Goal: Check status: Check status

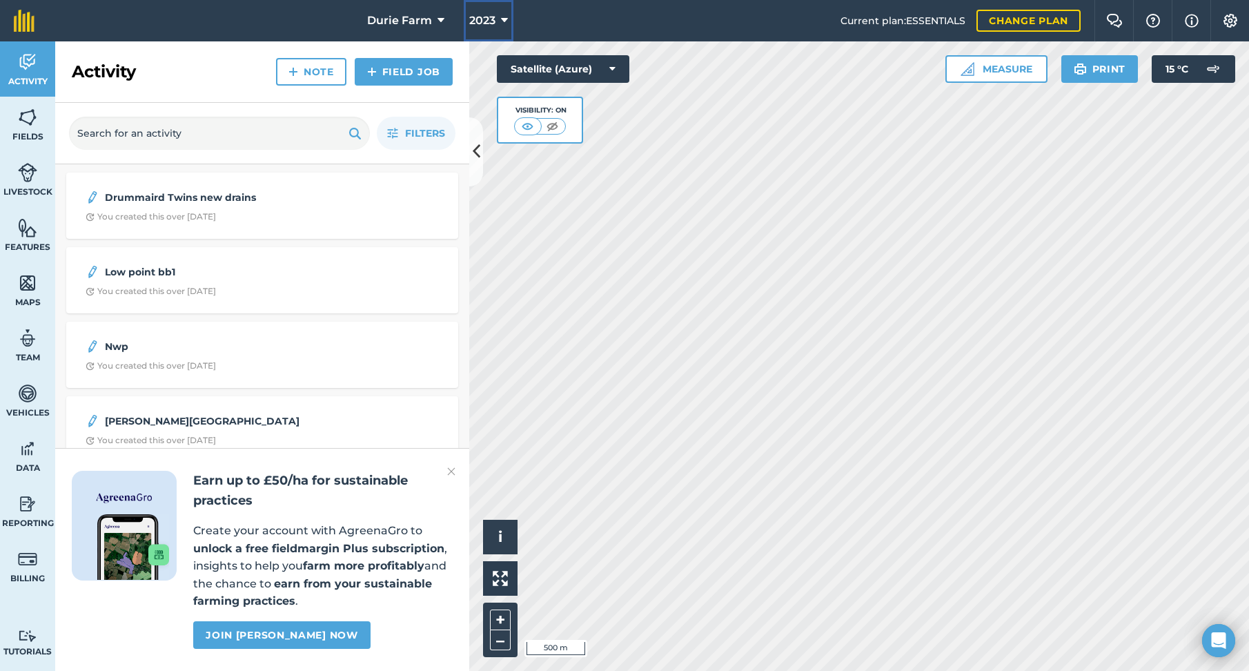
click at [487, 18] on span "2023" at bounding box center [482, 20] width 26 height 17
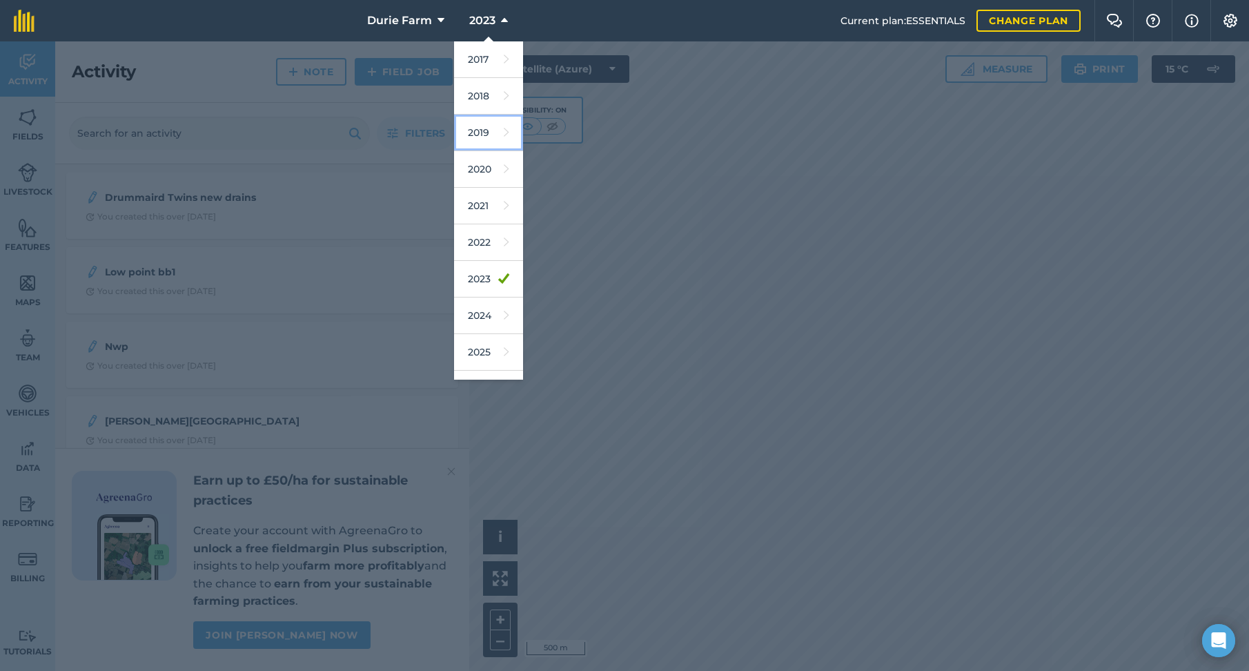
click at [476, 128] on link "2019" at bounding box center [488, 133] width 69 height 37
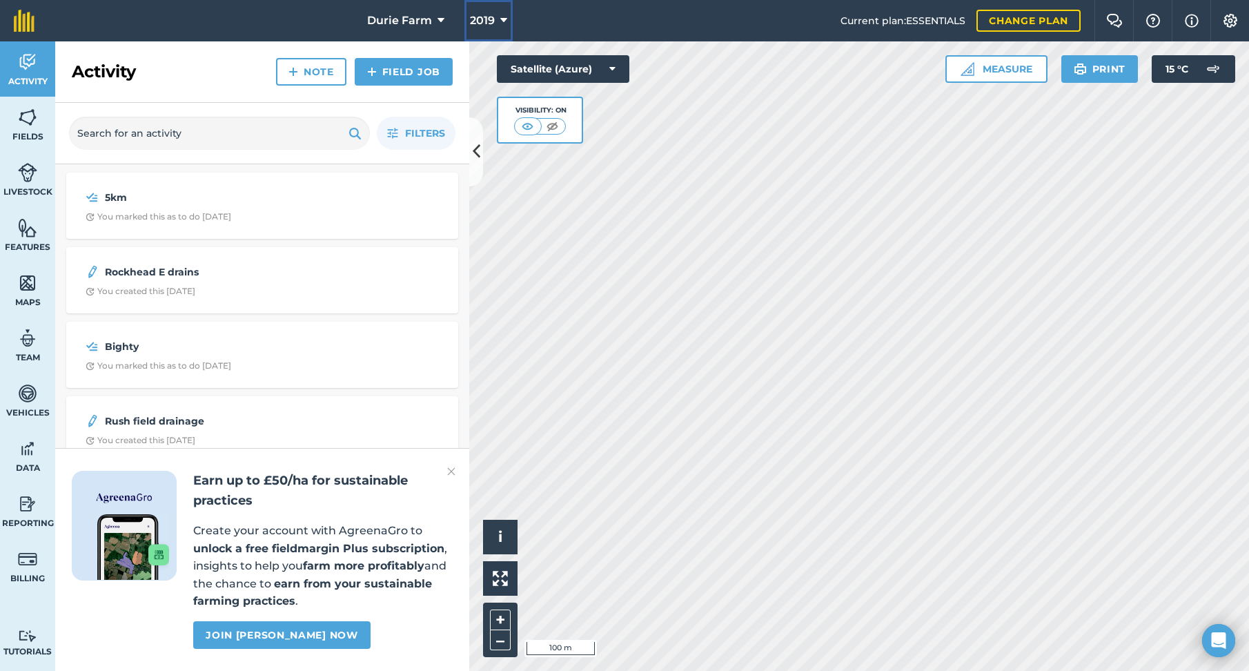
click at [482, 21] on span "2019" at bounding box center [482, 20] width 25 height 17
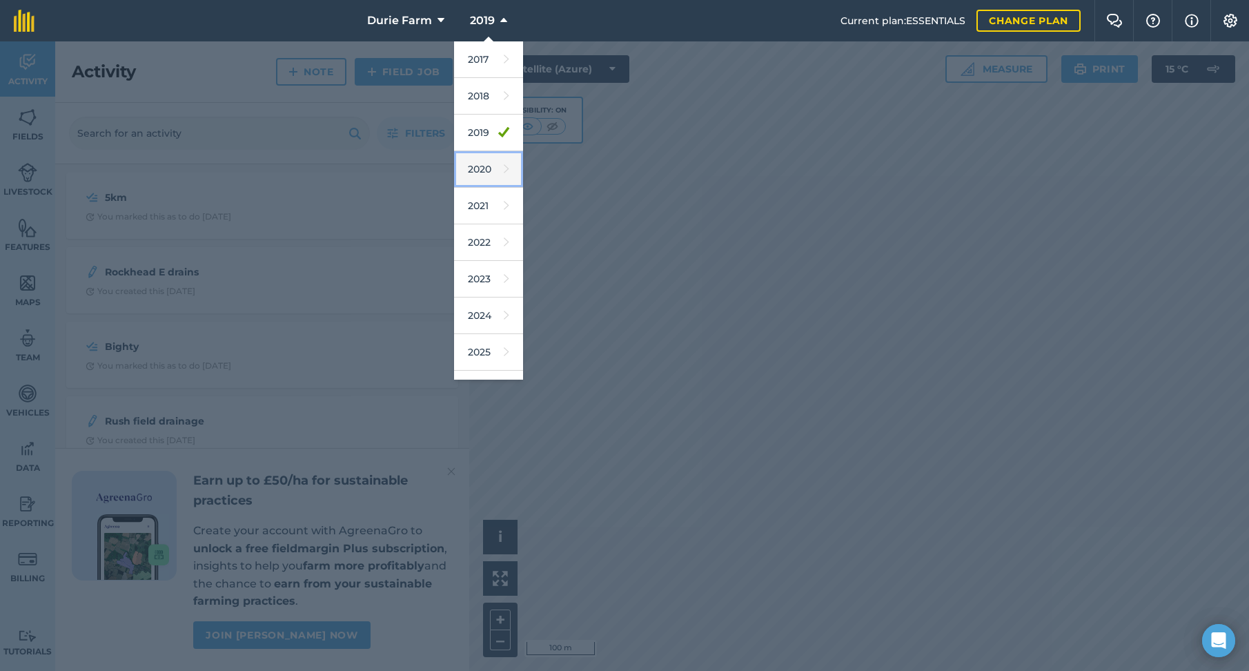
click at [483, 170] on link "2020" at bounding box center [488, 169] width 69 height 37
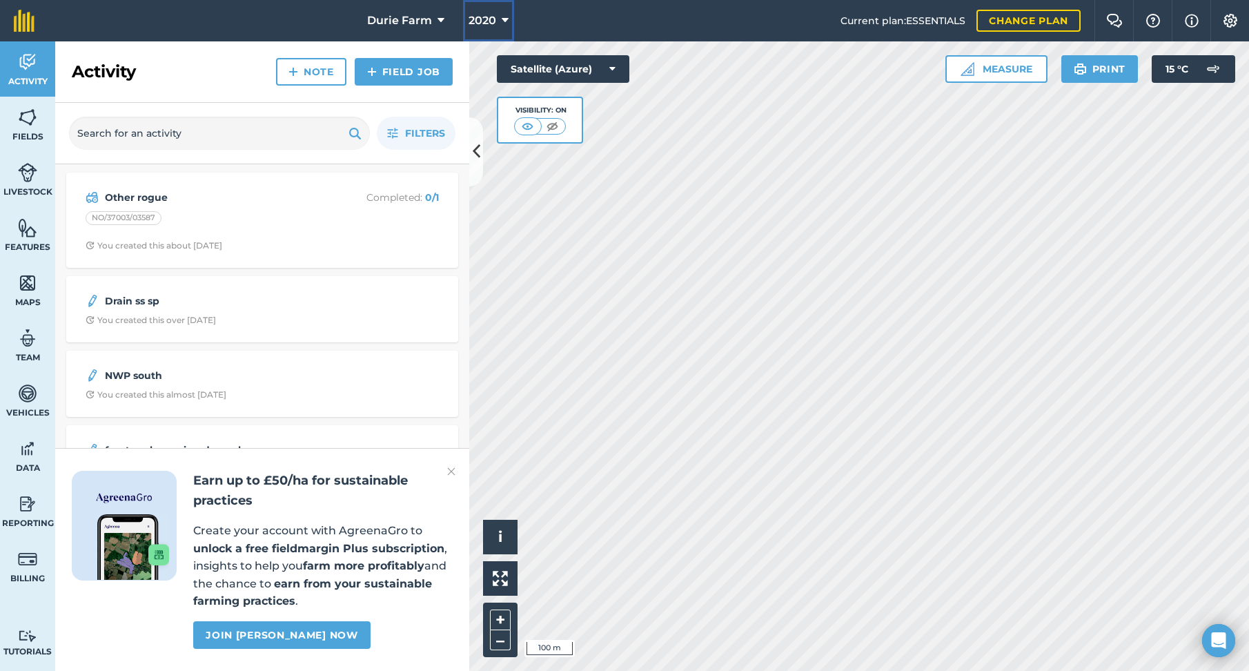
click at [486, 18] on span "2020" at bounding box center [483, 20] width 28 height 17
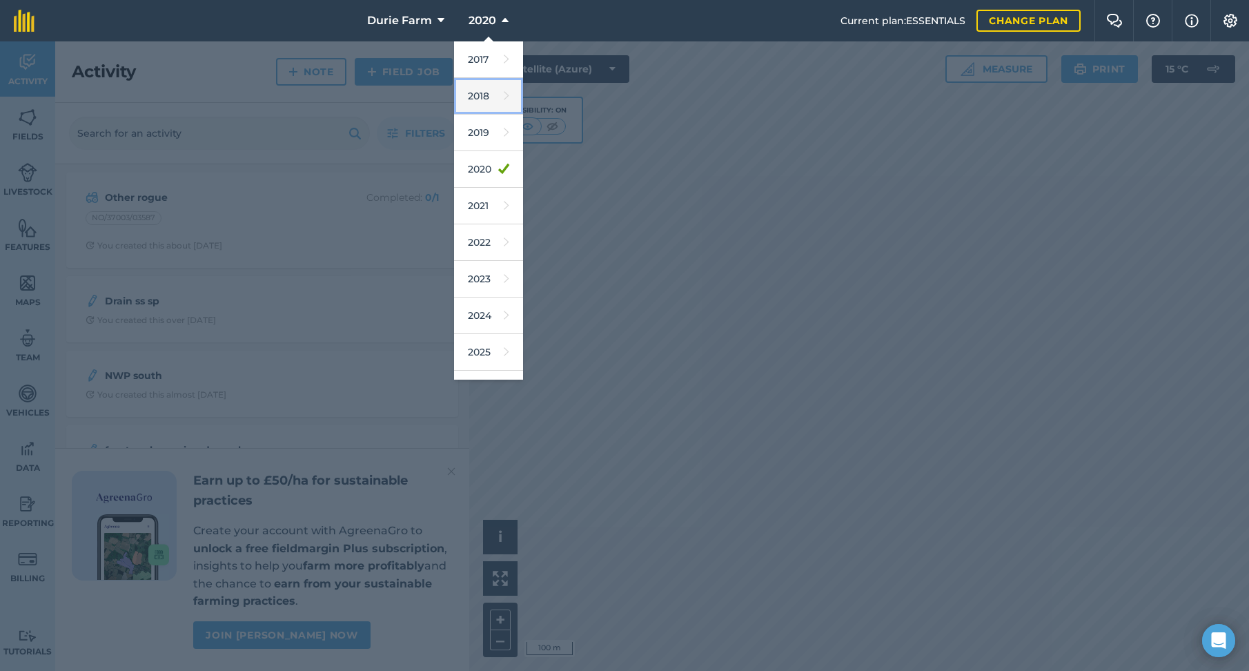
click at [480, 97] on link "2018" at bounding box center [488, 96] width 69 height 37
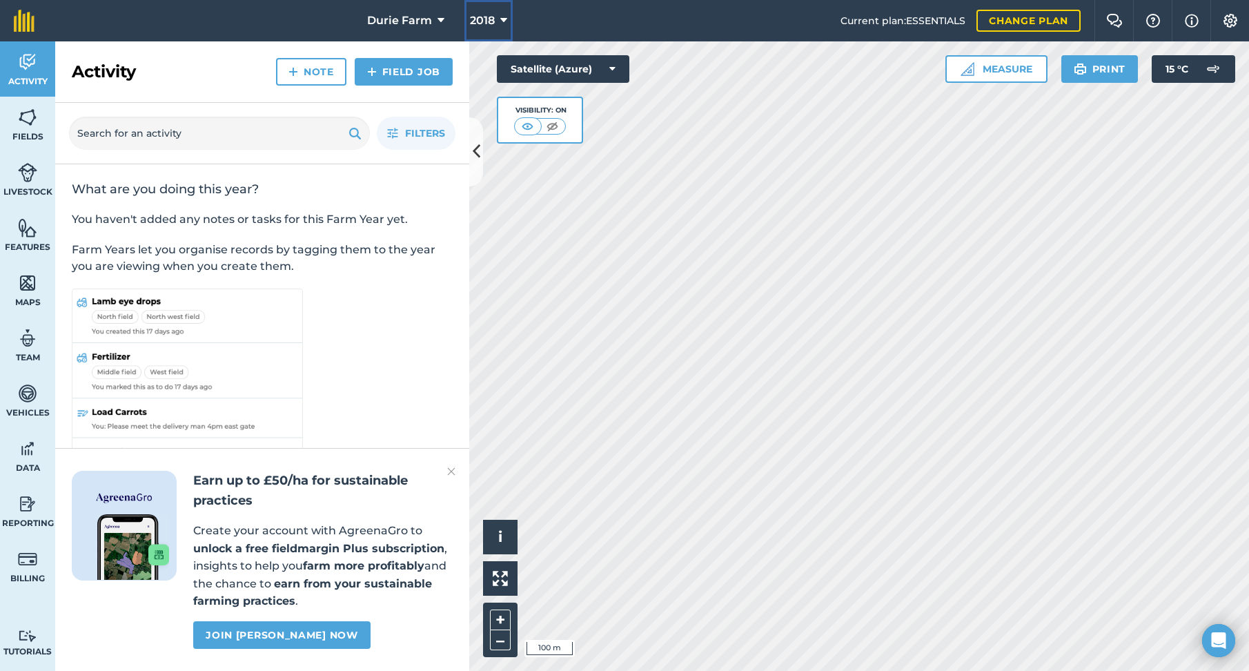
click at [478, 20] on span "2018" at bounding box center [482, 20] width 25 height 17
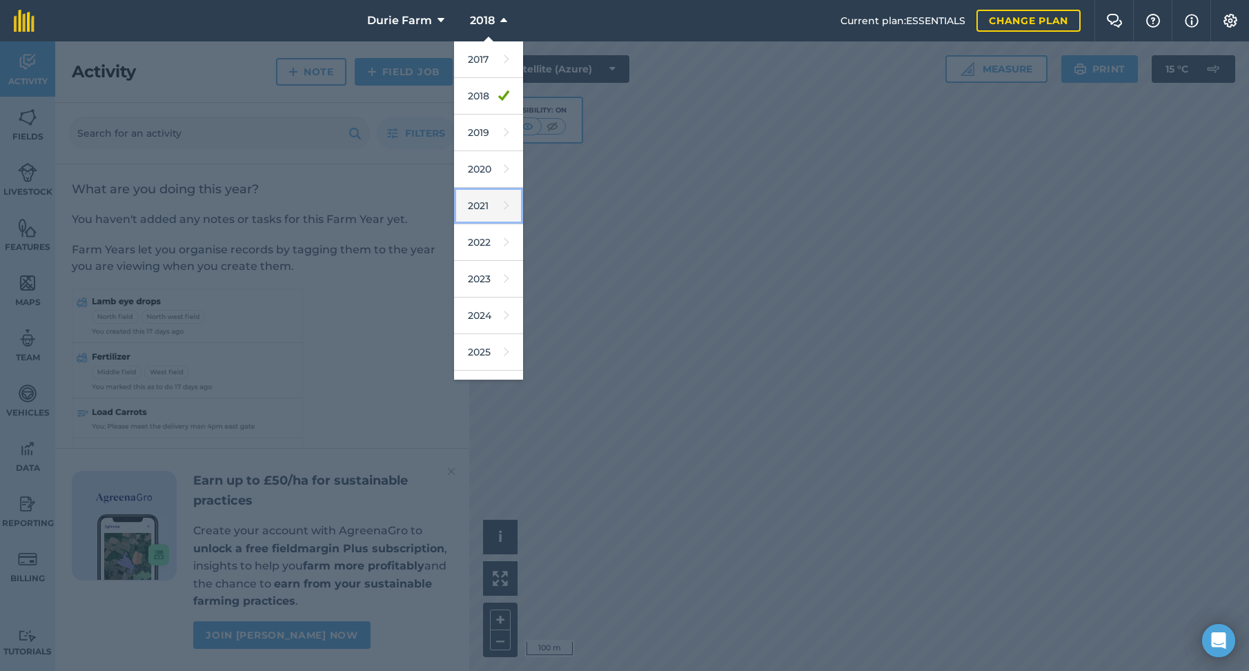
click at [472, 209] on link "2021" at bounding box center [488, 206] width 69 height 37
